Goal: Transaction & Acquisition: Purchase product/service

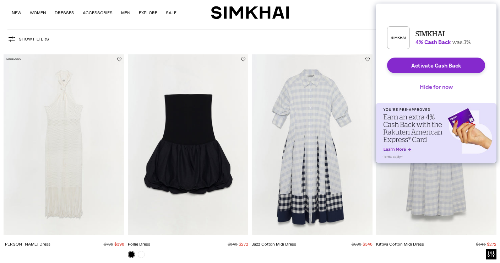
click at [434, 91] on button "Hide for now" at bounding box center [436, 87] width 44 height 16
click at [442, 92] on button "Hide for now" at bounding box center [436, 87] width 44 height 16
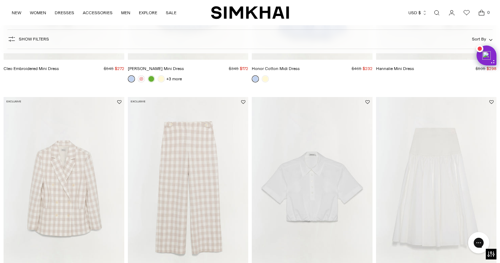
scroll to position [710, 0]
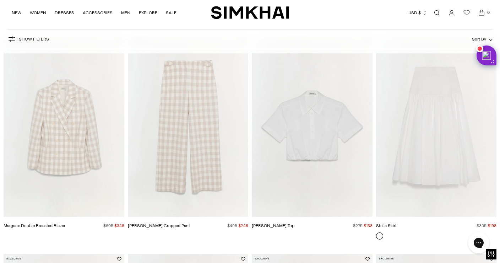
click at [0, 0] on img "Stella Skirt" at bounding box center [0, 0] width 0 height 0
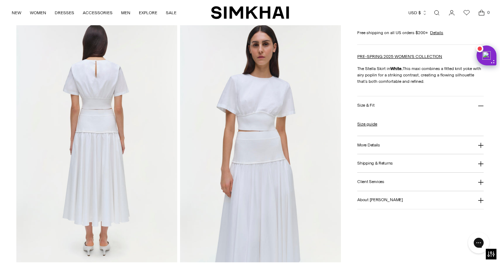
scroll to position [273, 0]
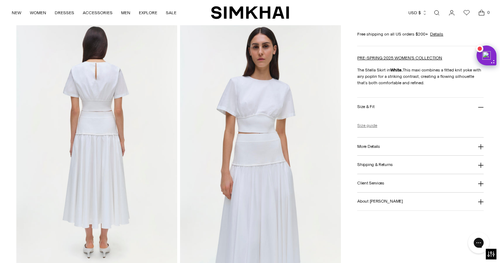
click at [371, 128] on link "Size guide" at bounding box center [367, 125] width 20 height 6
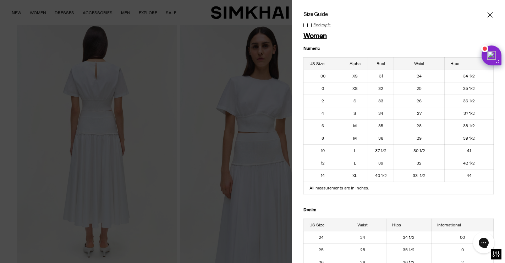
click at [487, 16] on icon "Close" at bounding box center [489, 14] width 5 height 5
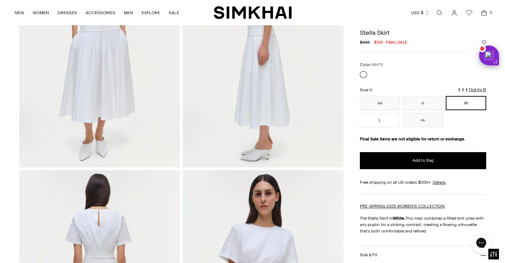
scroll to position [124, 0]
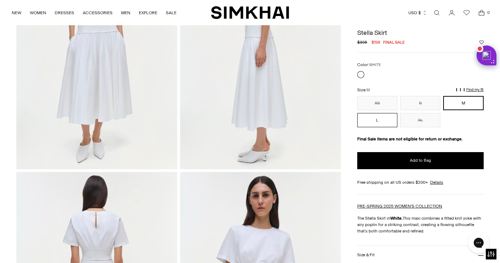
click at [379, 127] on button "L" at bounding box center [377, 120] width 40 height 14
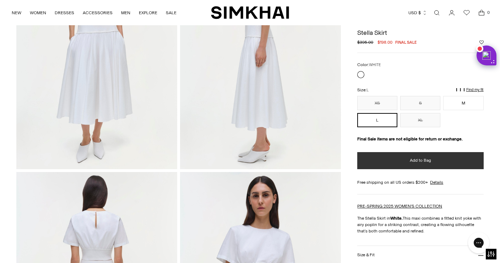
click at [383, 169] on button "Add to Bag" at bounding box center [420, 160] width 126 height 17
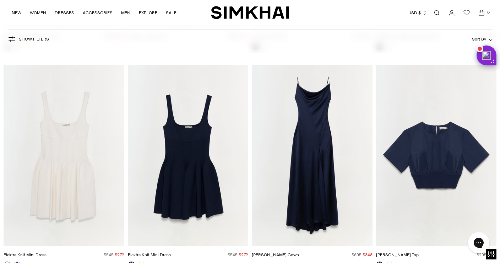
scroll to position [3181, 0]
